Goal: Information Seeking & Learning: Learn about a topic

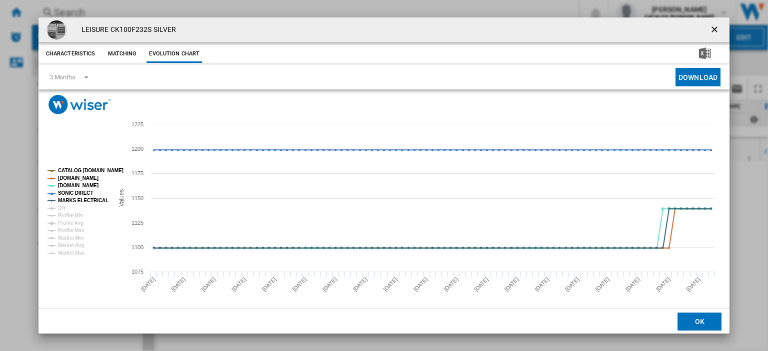
click at [709, 27] on ng-md-icon "getI18NText('BUTTONS.CLOSE_DIALOG')" at bounding box center [715, 30] width 12 height 12
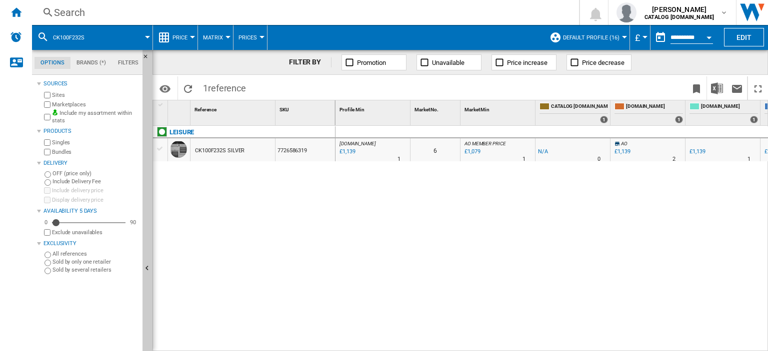
click at [75, 13] on div "Search" at bounding box center [303, 12] width 499 height 14
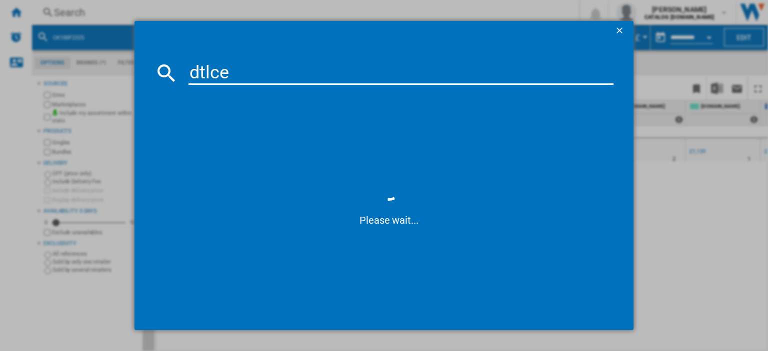
type input "dtlce8"
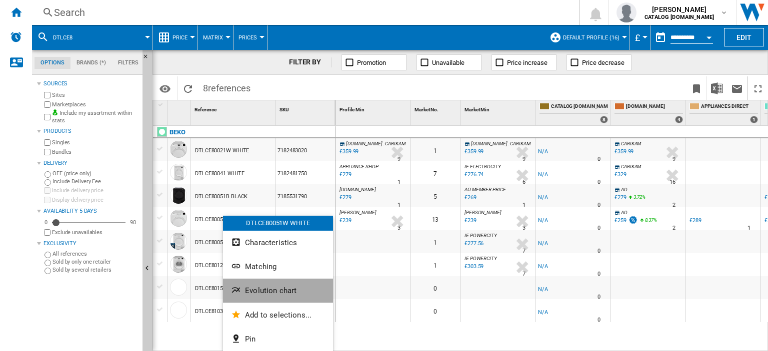
click at [270, 291] on span "Evolution chart" at bounding box center [270, 290] width 51 height 9
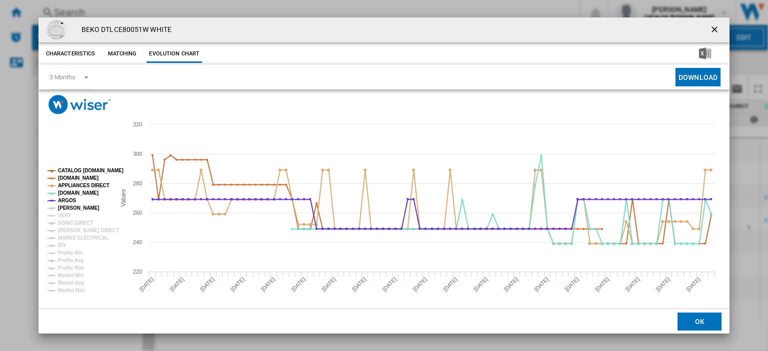
click at [63, 207] on tspan "[PERSON_NAME]" at bounding box center [78, 207] width 41 height 5
click at [61, 213] on tspan "VERY" at bounding box center [64, 215] width 13 height 5
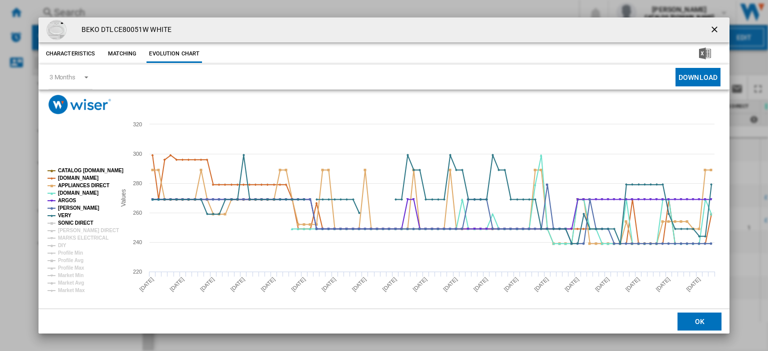
click at [63, 223] on tspan "SONIC DIRECT" at bounding box center [75, 222] width 35 height 5
click at [63, 231] on tspan "[PERSON_NAME] DIRECT" at bounding box center [88, 230] width 61 height 5
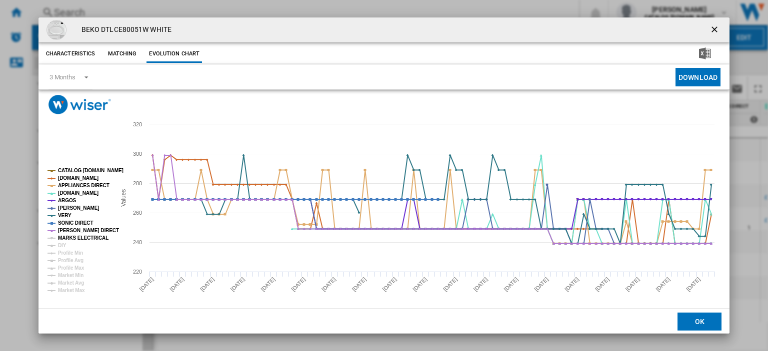
click at [63, 236] on tspan "MARKS ELECTRICAL" at bounding box center [83, 237] width 50 height 5
